Goal: Task Accomplishment & Management: Manage account settings

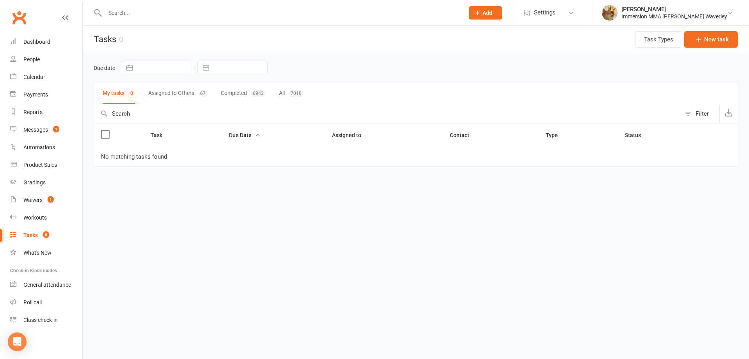
click at [171, 93] on button "Assigned to Others 67" at bounding box center [177, 93] width 59 height 21
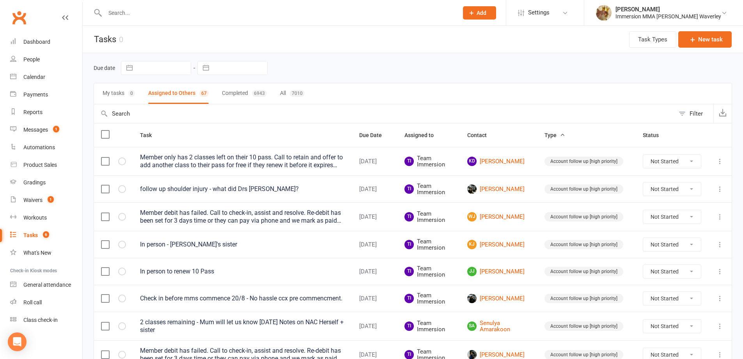
click at [207, 69] on button "button" at bounding box center [206, 67] width 14 height 13
select select "6"
select select "2025"
select select "7"
select select "2025"
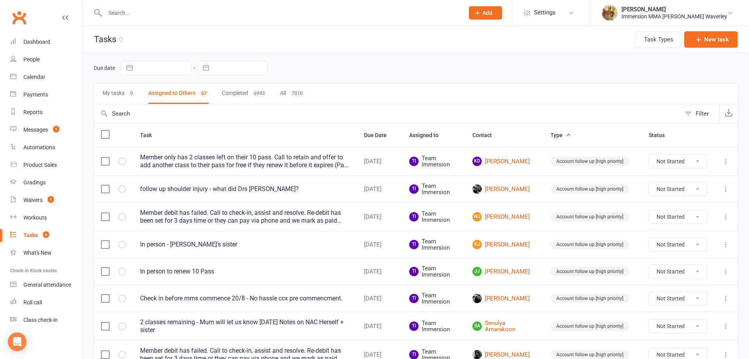
select select "8"
select select "2025"
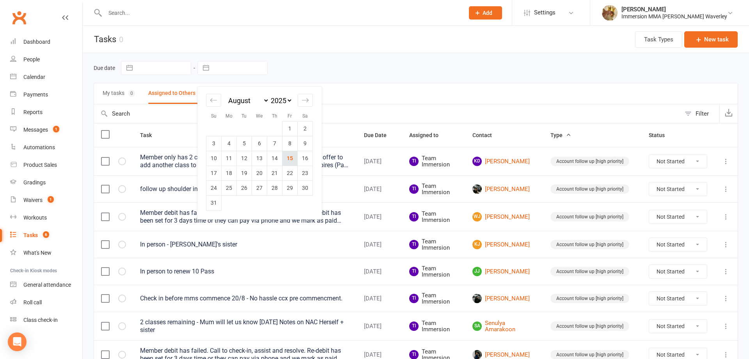
click at [285, 156] on td "15" at bounding box center [290, 158] width 15 height 15
type input "15 Aug 2025"
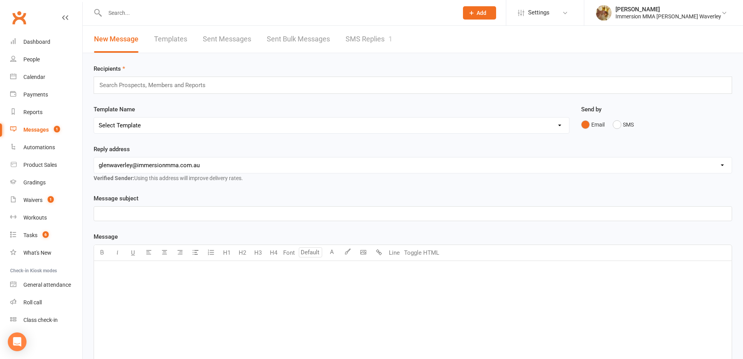
click at [368, 39] on link "SMS Replies 1" at bounding box center [369, 39] width 47 height 27
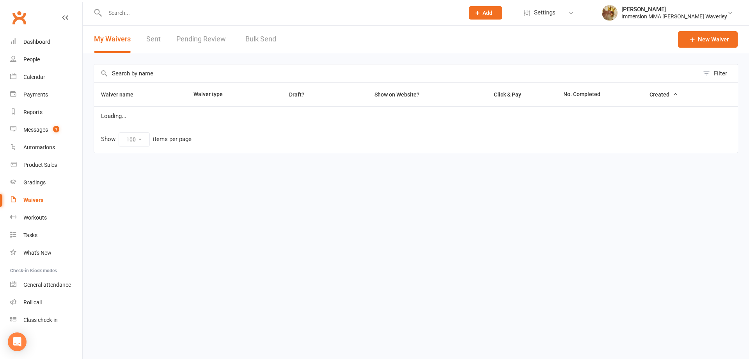
select select "100"
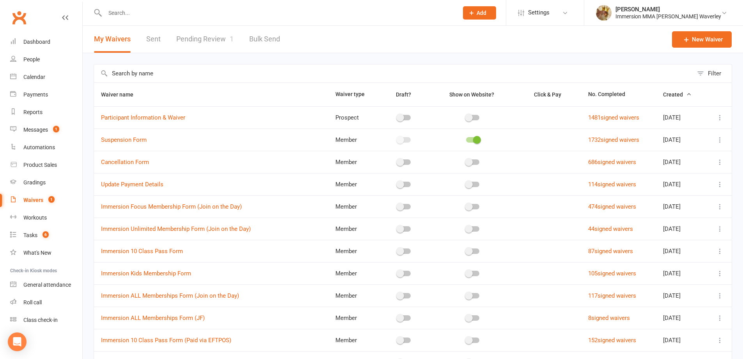
click at [204, 36] on link "Pending Review 1" at bounding box center [204, 39] width 57 height 27
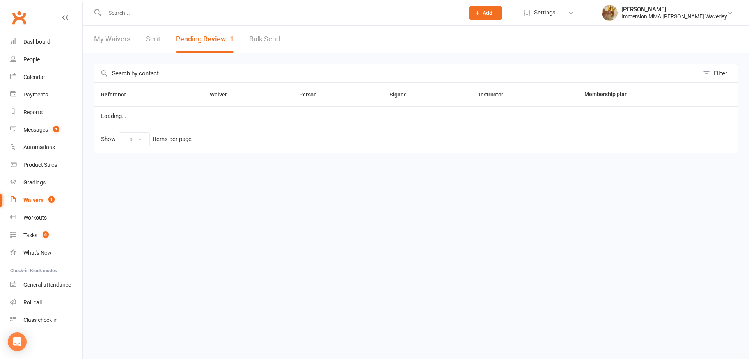
select select "50"
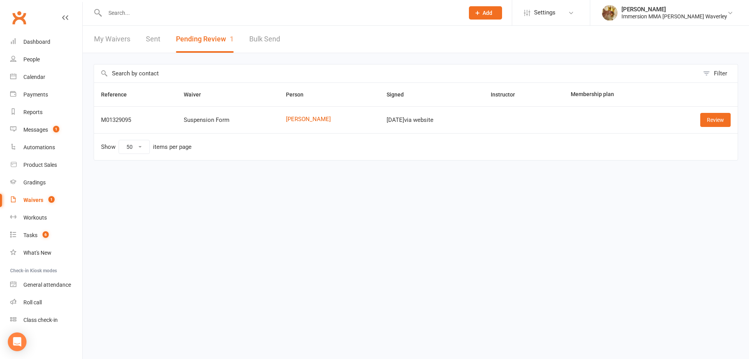
drag, startPoint x: 304, startPoint y: 122, endPoint x: 313, endPoint y: 125, distance: 10.0
click at [313, 125] on td "Eddy Pham" at bounding box center [329, 119] width 101 height 27
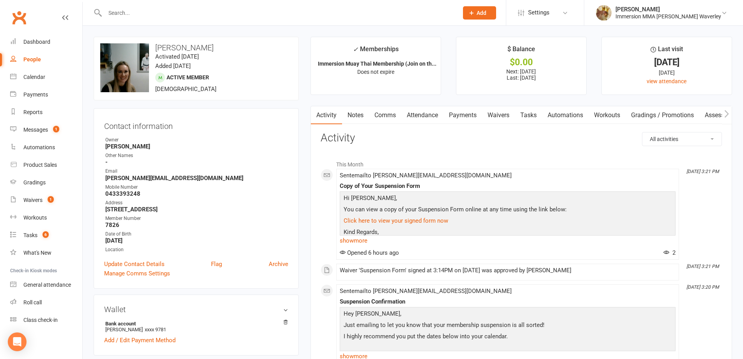
click at [467, 116] on link "Payments" at bounding box center [463, 115] width 39 height 18
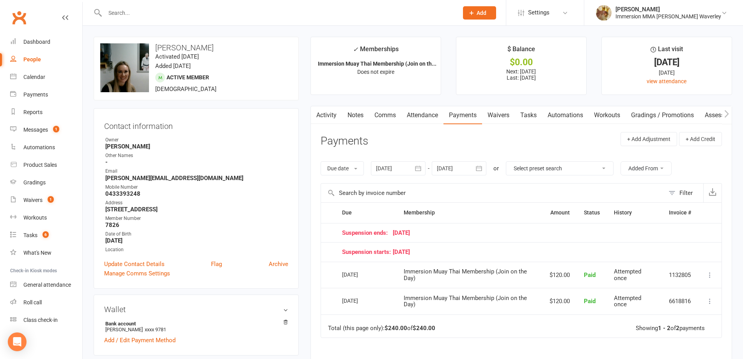
click at [475, 147] on header "Payments + Add Adjustment + Add Credit" at bounding box center [522, 142] width 402 height 21
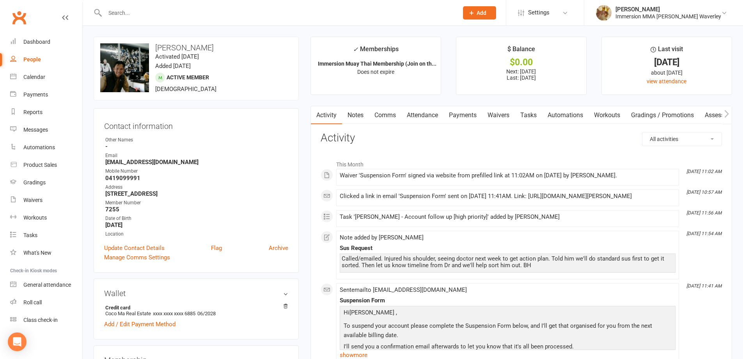
click at [469, 117] on link "Payments" at bounding box center [463, 115] width 39 height 18
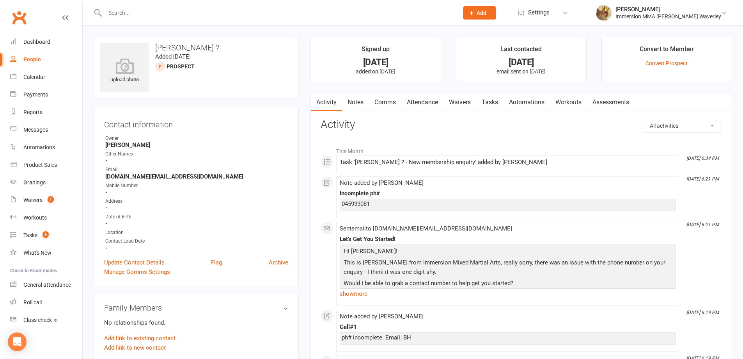
click at [390, 103] on link "Comms" at bounding box center [385, 102] width 32 height 18
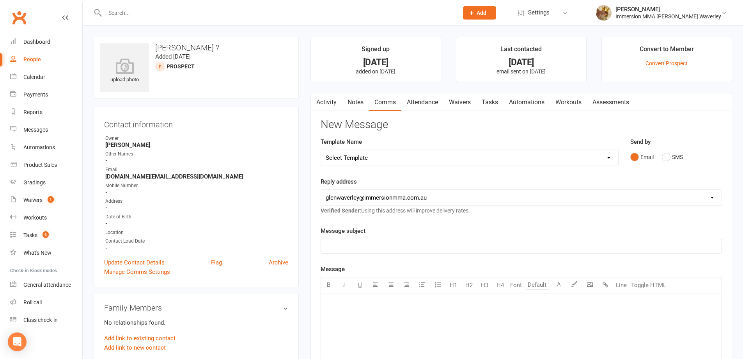
click at [602, 154] on select "Select Template [Email] Adult Appt Confirmation Email [SMS] Booking Confirmatio…" at bounding box center [469, 158] width 297 height 16
select select "8"
click at [321, 150] on select "Select Template [Email] Adult Appt Confirmation Email [SMS] Booking Confirmatio…" at bounding box center [469, 158] width 297 height 16
drag, startPoint x: 362, startPoint y: 243, endPoint x: 305, endPoint y: 244, distance: 57.0
click at [305, 244] on main "Signed up 2 days ago added on 13 Aug 2025 Last contacted 2 days ago email sent …" at bounding box center [522, 302] width 434 height 530
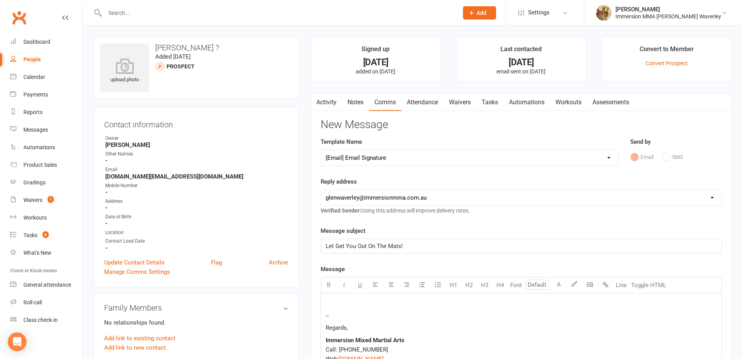
click at [345, 298] on div "-- Regards, Immersion Mixed Martial Arts Call: (03) 8555 9881 Web: $ www.immers…" at bounding box center [521, 354] width 401 height 123
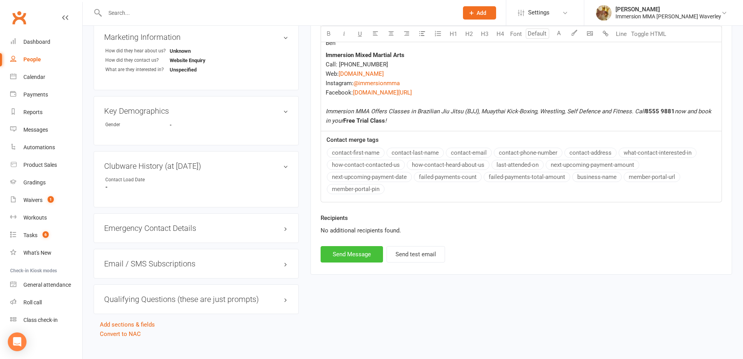
scroll to position [357, 0]
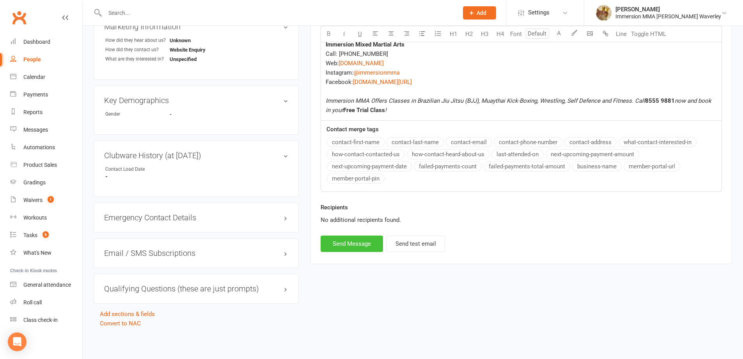
click at [370, 243] on button "Send Message" at bounding box center [352, 243] width 62 height 16
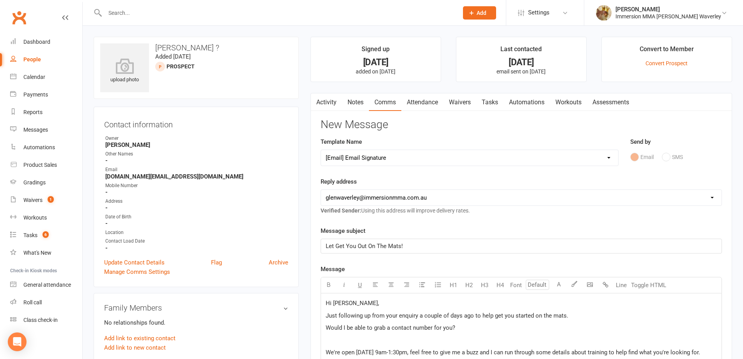
select select
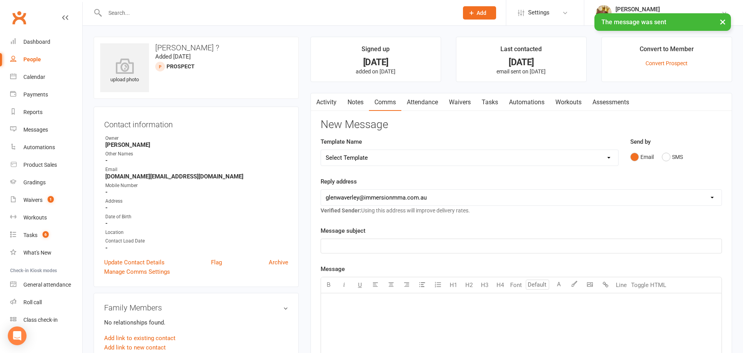
click at [496, 96] on link "Tasks" at bounding box center [489, 102] width 27 height 18
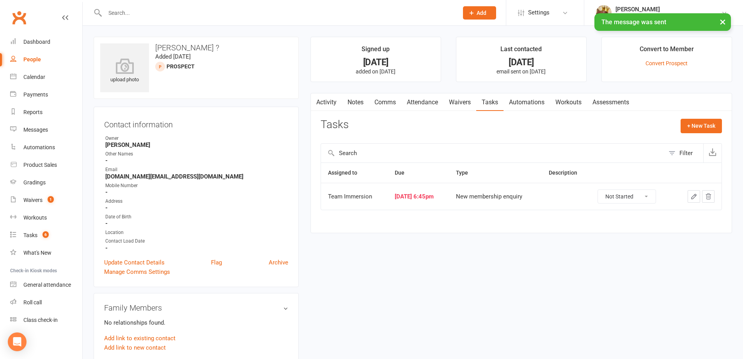
click at [697, 198] on icon "button" at bounding box center [694, 196] width 7 height 7
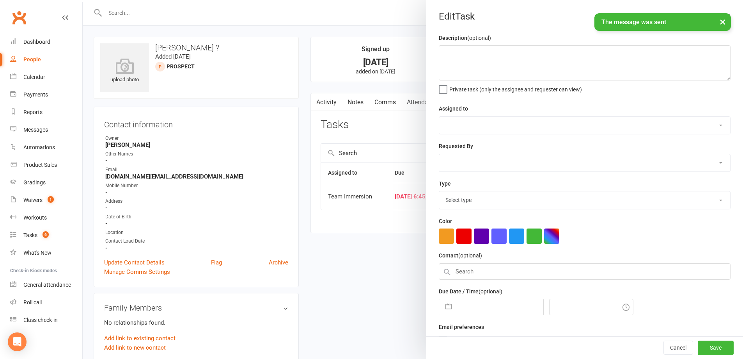
select select "48837"
select select "48840"
type input "[DATE]"
type input "6:45pm"
select select "27312"
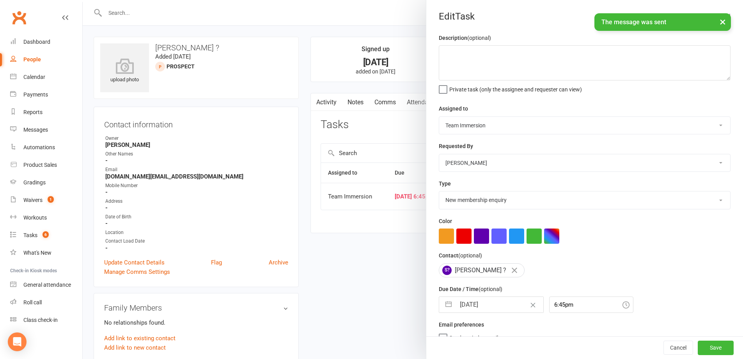
click at [465, 305] on input "[DATE]" at bounding box center [500, 305] width 88 height 16
select select "6"
select select "2025"
select select "7"
select select "8"
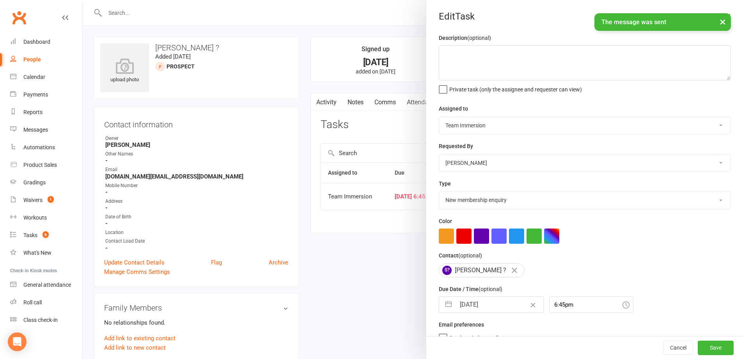
select select "2025"
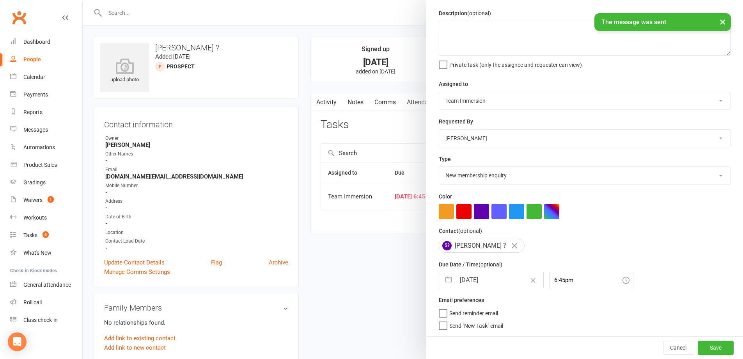
type input "16 Aug 2025"
click at [705, 345] on button "Save" at bounding box center [716, 347] width 36 height 14
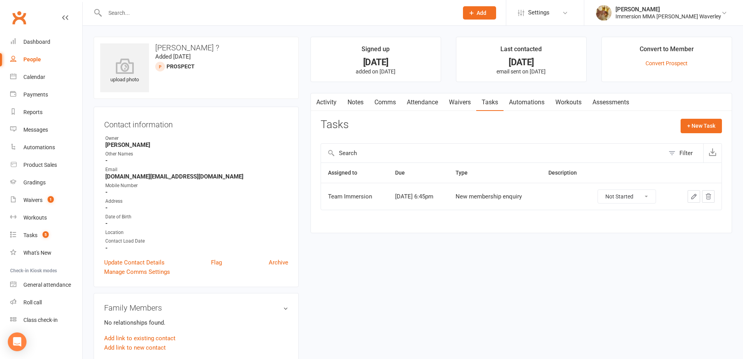
click at [361, 97] on link "Notes" at bounding box center [355, 102] width 27 height 18
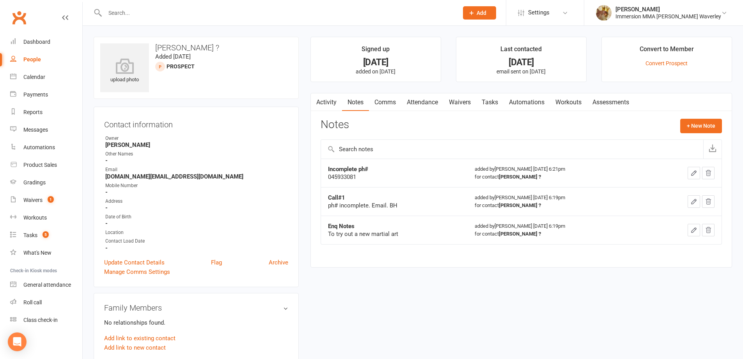
click at [696, 133] on div "Notes + New Note" at bounding box center [522, 129] width 402 height 20
drag, startPoint x: 709, startPoint y: 119, endPoint x: 699, endPoint y: 124, distance: 10.5
click at [699, 124] on button "+ New Note" at bounding box center [702, 126] width 42 height 14
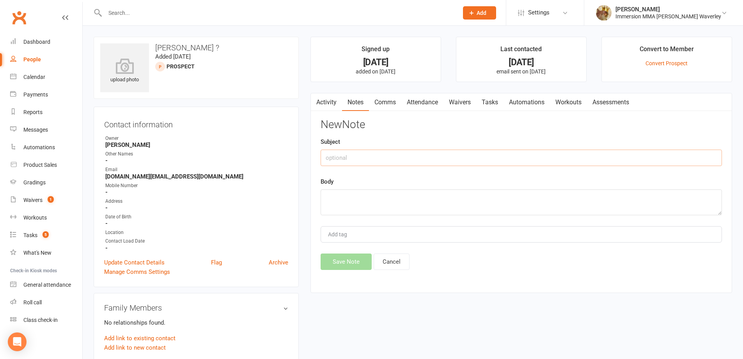
click at [569, 158] on input "text" at bounding box center [522, 157] width 402 height 16
type input "Contact#2"
type textarea "email. BH"
click at [362, 261] on button "Save Note" at bounding box center [346, 261] width 51 height 16
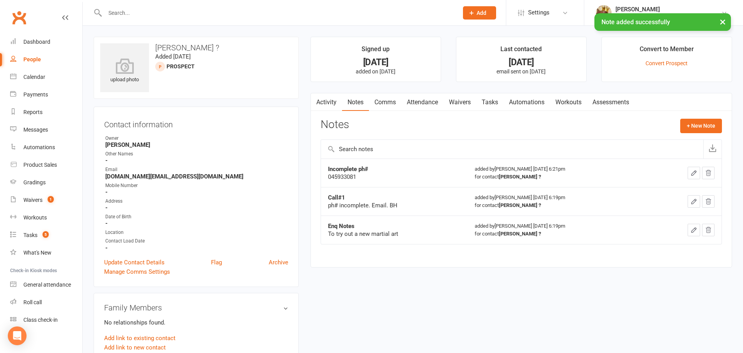
click at [496, 100] on link "Tasks" at bounding box center [489, 102] width 27 height 18
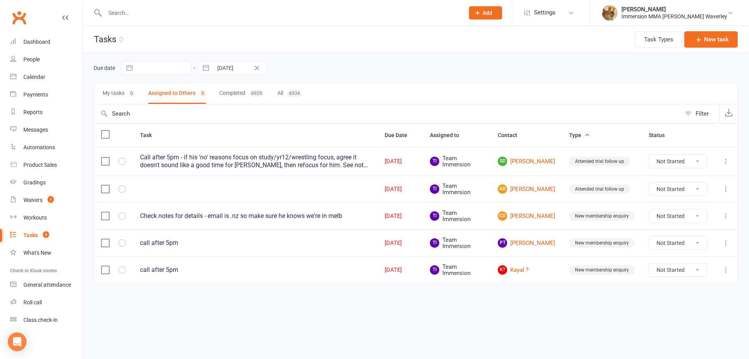
click at [181, 14] on input "text" at bounding box center [281, 12] width 356 height 11
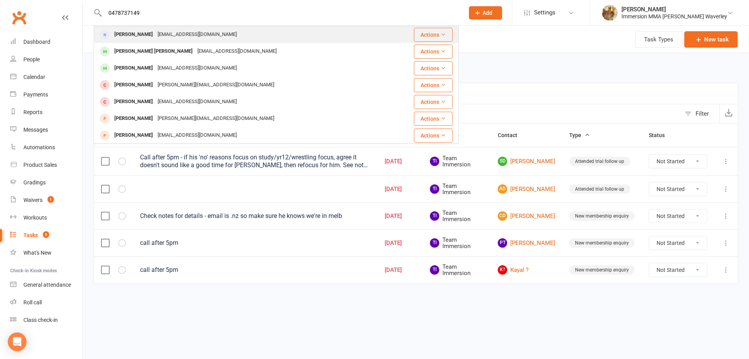
type input "0478737149"
click at [175, 33] on div "caitlyna.hbc@gmail.com" at bounding box center [197, 34] width 84 height 11
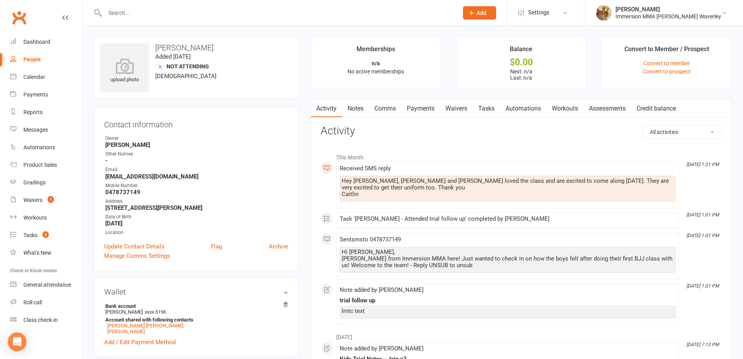
click at [479, 108] on link "Tasks" at bounding box center [486, 109] width 27 height 18
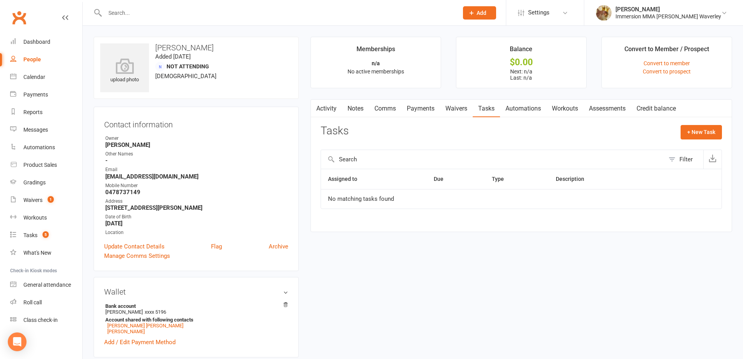
click at [364, 105] on link "Notes" at bounding box center [355, 109] width 27 height 18
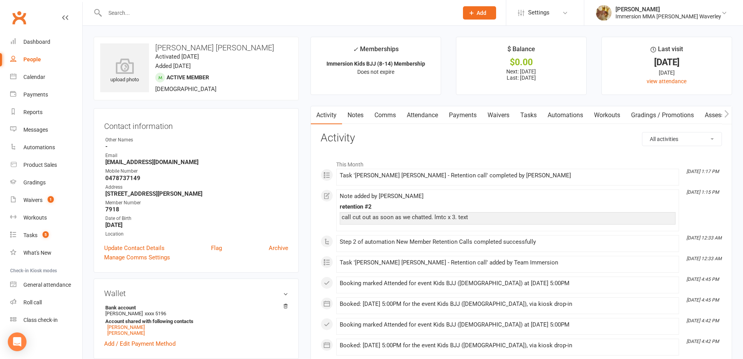
click at [528, 114] on link "Tasks" at bounding box center [528, 115] width 27 height 18
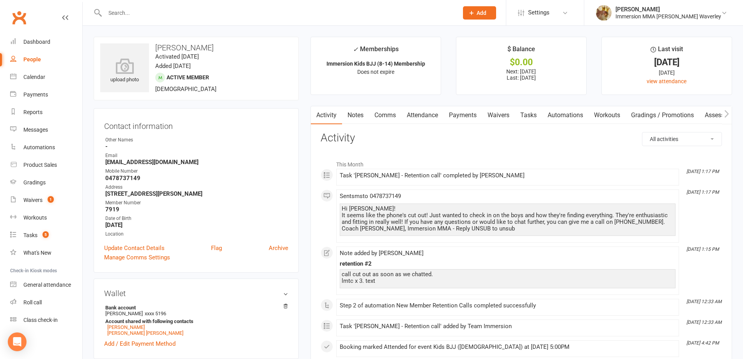
click at [534, 119] on link "Tasks" at bounding box center [528, 115] width 27 height 18
